Goal: Find specific fact: Find specific fact

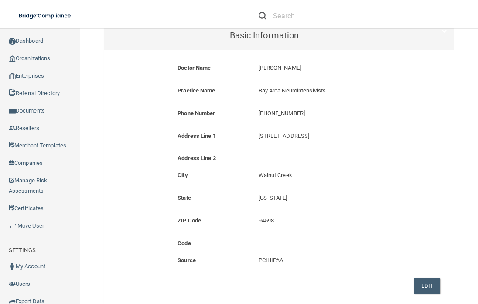
scroll to position [112, 0]
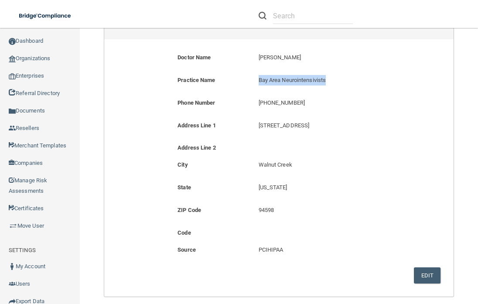
drag, startPoint x: 255, startPoint y: 81, endPoint x: 330, endPoint y: 82, distance: 75.1
click at [330, 82] on div "[GEOGRAPHIC_DATA] Neurointensivists [GEOGRAPHIC_DATA] Neurointensivists" at bounding box center [333, 83] width 162 height 16
copy p "Bay Area Neurointensivists"
click at [289, 127] on p "[STREET_ADDRESS]" at bounding box center [333, 125] width 149 height 10
drag, startPoint x: 256, startPoint y: 124, endPoint x: 308, endPoint y: 121, distance: 51.5
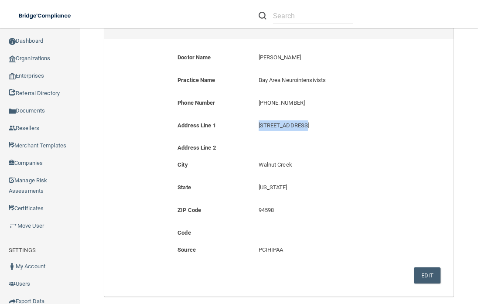
click at [308, 121] on p "[STREET_ADDRESS]" at bounding box center [333, 125] width 149 height 10
copy p "[STREET_ADDRESS]"
click at [274, 168] on p "Walnut Creek" at bounding box center [333, 165] width 149 height 10
drag, startPoint x: 262, startPoint y: 211, endPoint x: 272, endPoint y: 210, distance: 10.1
click at [272, 210] on p "94598" at bounding box center [333, 210] width 149 height 10
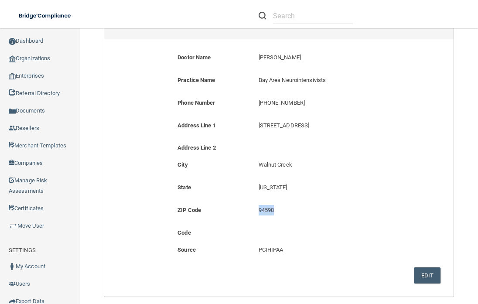
copy p "94598"
click at [276, 106] on p "[PHONE_NUMBER]" at bounding box center [333, 103] width 149 height 10
drag, startPoint x: 258, startPoint y: 103, endPoint x: 303, endPoint y: 104, distance: 45.0
click at [303, 104] on p "[PHONE_NUMBER]" at bounding box center [333, 103] width 149 height 10
copy p "925) 726-3876"
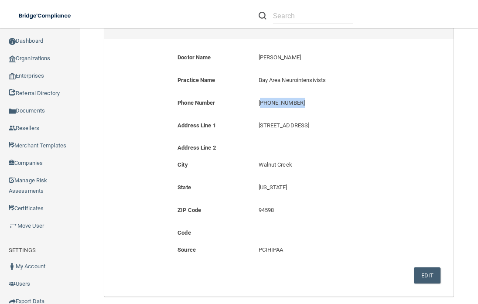
scroll to position [0, 0]
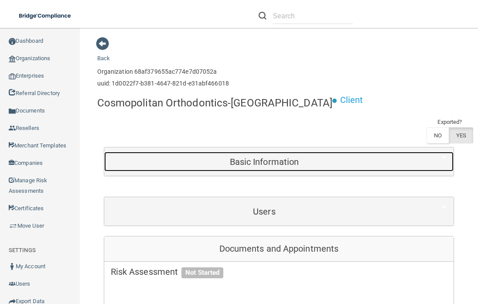
drag, startPoint x: 281, startPoint y: 160, endPoint x: 317, endPoint y: 158, distance: 36.3
click at [281, 160] on h5 "Basic Information" at bounding box center [265, 162] width 308 height 10
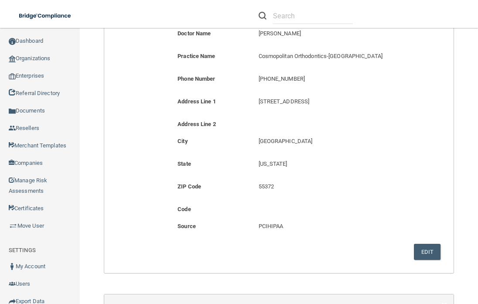
scroll to position [144, 0]
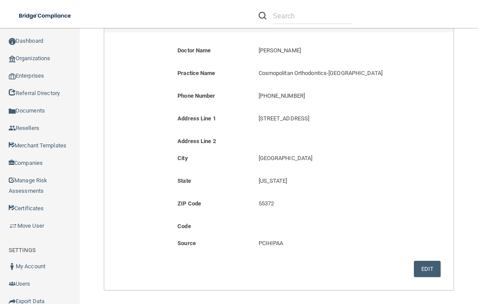
click at [275, 78] on p "Cosmopolitan Orthodontics-[GEOGRAPHIC_DATA]" at bounding box center [333, 73] width 149 height 10
drag, startPoint x: 255, startPoint y: 73, endPoint x: 358, endPoint y: 73, distance: 103.0
click at [358, 73] on div "Cosmopolitan Orthodontics-Prior Lake Cosmopolitan Orthodontics-[GEOGRAPHIC_DATA]" at bounding box center [333, 76] width 162 height 16
copy p "Cosmopolitan Orthodontics-[GEOGRAPHIC_DATA]"
click at [291, 99] on p "[PHONE_NUMBER]" at bounding box center [333, 96] width 149 height 10
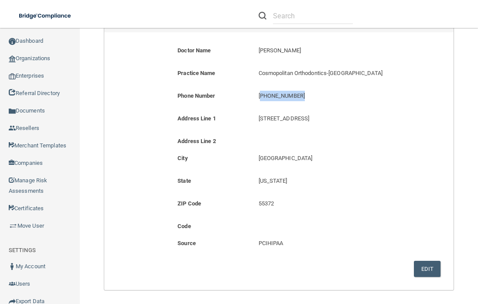
drag, startPoint x: 257, startPoint y: 96, endPoint x: 315, endPoint y: 96, distance: 57.2
click at [315, 96] on p "[PHONE_NUMBER]" at bounding box center [333, 96] width 149 height 10
copy p "952) 412-5172"
drag, startPoint x: 298, startPoint y: 172, endPoint x: 298, endPoint y: 165, distance: 6.1
click at [298, 172] on div "[GEOGRAPHIC_DATA]" at bounding box center [279, 164] width 336 height 23
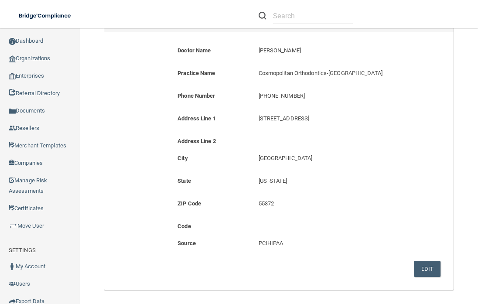
drag, startPoint x: 255, startPoint y: 119, endPoint x: 333, endPoint y: 120, distance: 78.6
click at [333, 120] on div "[STREET_ADDRESS][GEOGRAPHIC_DATA][STREET_ADDRESS]" at bounding box center [333, 121] width 162 height 16
copy p "[STREET_ADDRESS]"
click at [313, 164] on p "[GEOGRAPHIC_DATA]" at bounding box center [333, 158] width 149 height 10
drag, startPoint x: 255, startPoint y: 202, endPoint x: 280, endPoint y: 204, distance: 25.4
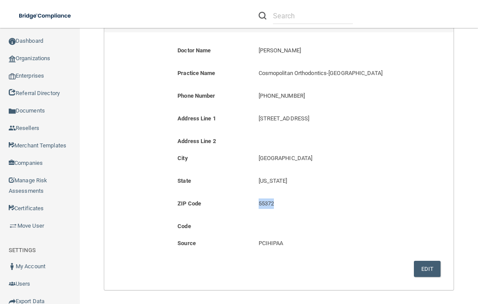
click at [280, 204] on div "55372 55372" at bounding box center [333, 207] width 162 height 16
copy p "55372"
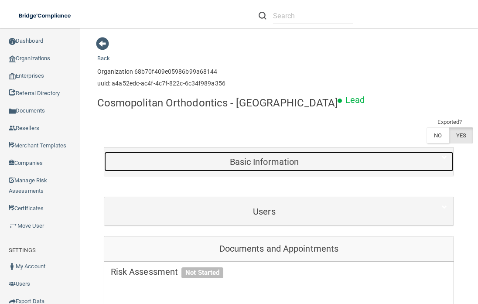
click at [263, 161] on h5 "Basic Information" at bounding box center [265, 162] width 308 height 10
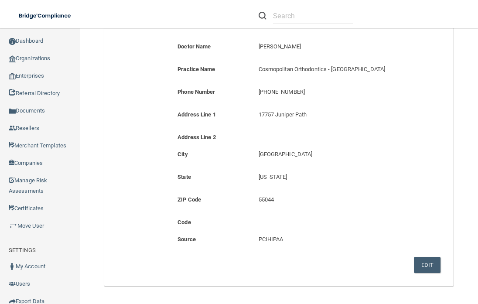
scroll to position [151, 0]
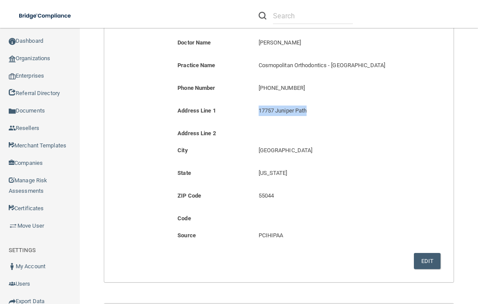
drag, startPoint x: 255, startPoint y: 110, endPoint x: 323, endPoint y: 112, distance: 68.1
click at [323, 112] on div "17757 Juniper Path 17757 Juniper Path" at bounding box center [333, 114] width 162 height 16
copy p "17757 Juniper Path"
click at [321, 72] on div "Cosmopolitan Orthodontics - [GEOGRAPHIC_DATA] [GEOGRAPHIC_DATA] Orthodontics - …" at bounding box center [333, 68] width 162 height 16
click at [295, 108] on p "17757 Juniper Path" at bounding box center [333, 111] width 149 height 10
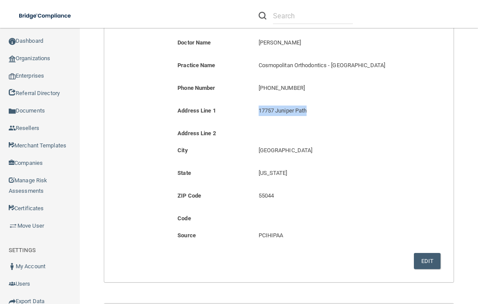
drag, startPoint x: 271, startPoint y: 110, endPoint x: 307, endPoint y: 110, distance: 35.4
click at [307, 110] on p "17757 Juniper Path" at bounding box center [333, 111] width 149 height 10
copy p "17757 Juniper Path"
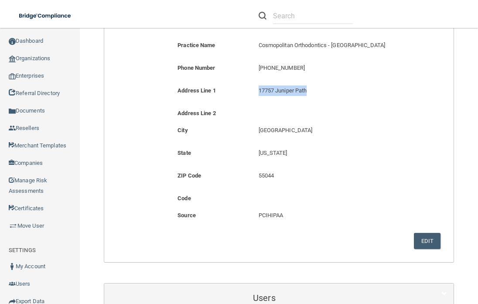
scroll to position [181, 0]
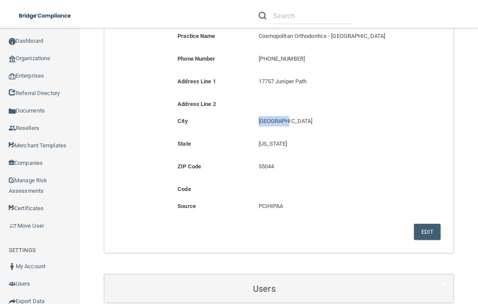
drag, startPoint x: 255, startPoint y: 121, endPoint x: 285, endPoint y: 121, distance: 29.7
click at [285, 121] on div "[GEOGRAPHIC_DATA]" at bounding box center [333, 124] width 162 height 16
drag, startPoint x: 285, startPoint y: 121, endPoint x: 258, endPoint y: 166, distance: 51.9
click at [259, 166] on p "55044" at bounding box center [333, 166] width 149 height 10
drag, startPoint x: 256, startPoint y: 166, endPoint x: 273, endPoint y: 165, distance: 17.0
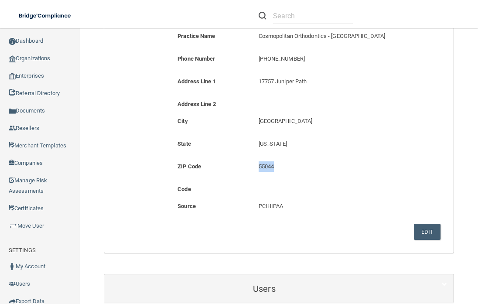
click at [273, 165] on p "55044" at bounding box center [333, 166] width 149 height 10
click at [309, 97] on div "Address Line 1 17757 Juniper Path 17757 Juniper Path" at bounding box center [279, 87] width 336 height 23
drag, startPoint x: 257, startPoint y: 58, endPoint x: 301, endPoint y: 63, distance: 43.5
click at [301, 63] on p "[PHONE_NUMBER]" at bounding box center [333, 59] width 149 height 10
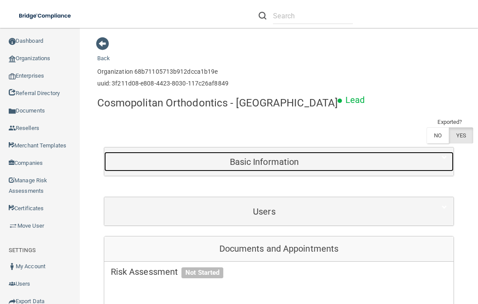
click at [254, 158] on h5 "Basic Information" at bounding box center [265, 162] width 308 height 10
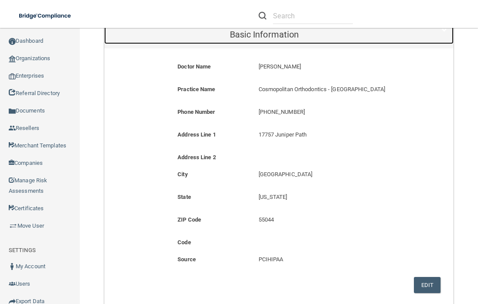
scroll to position [138, 0]
